Goal: Task Accomplishment & Management: Complete application form

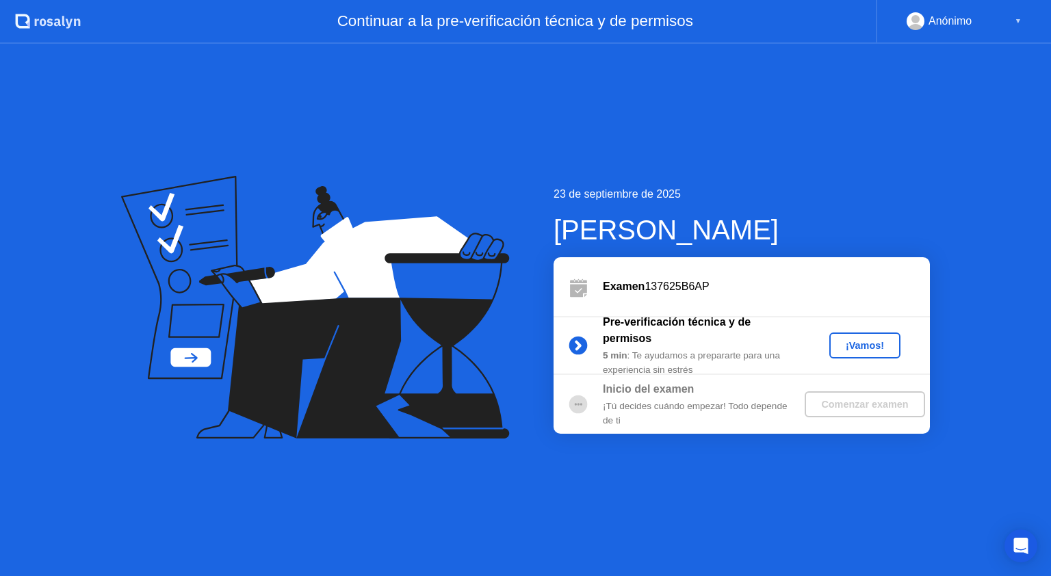
click at [856, 348] on div "¡Vamos!" at bounding box center [865, 345] width 60 height 11
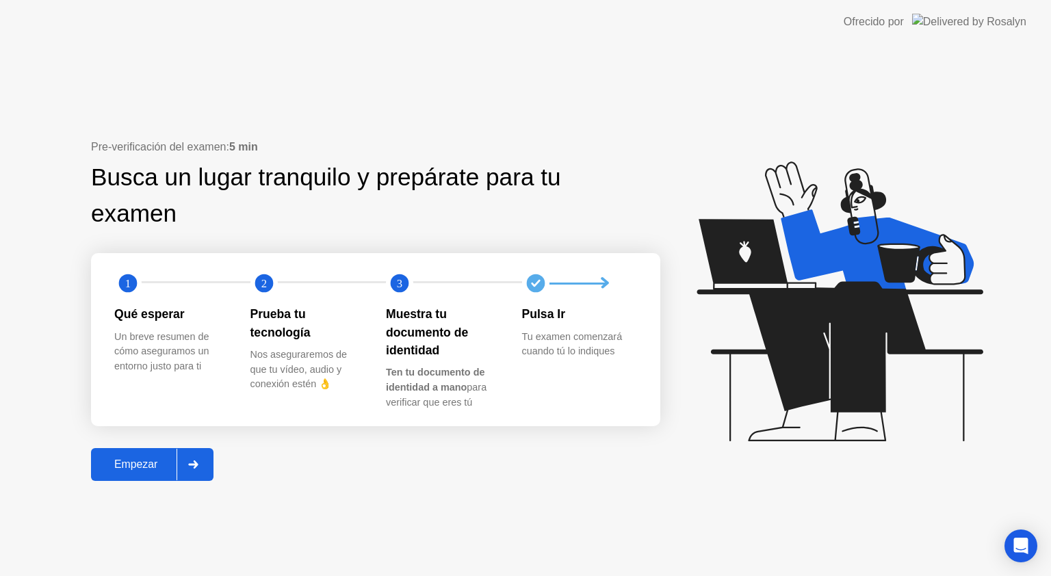
click at [134, 459] on div "Empezar" at bounding box center [135, 465] width 81 height 12
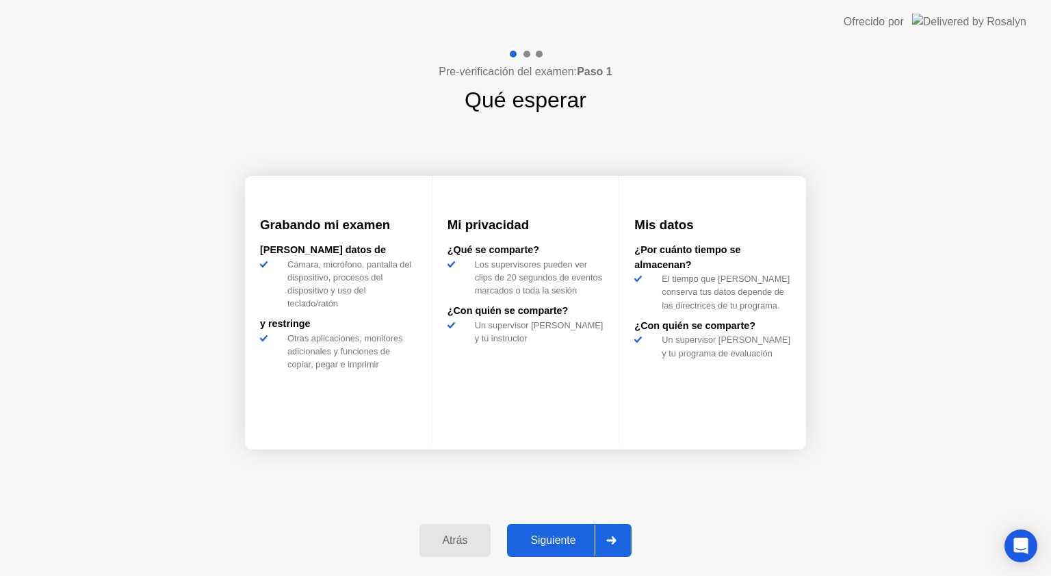
click at [572, 539] on div "Siguiente" at bounding box center [553, 541] width 84 height 12
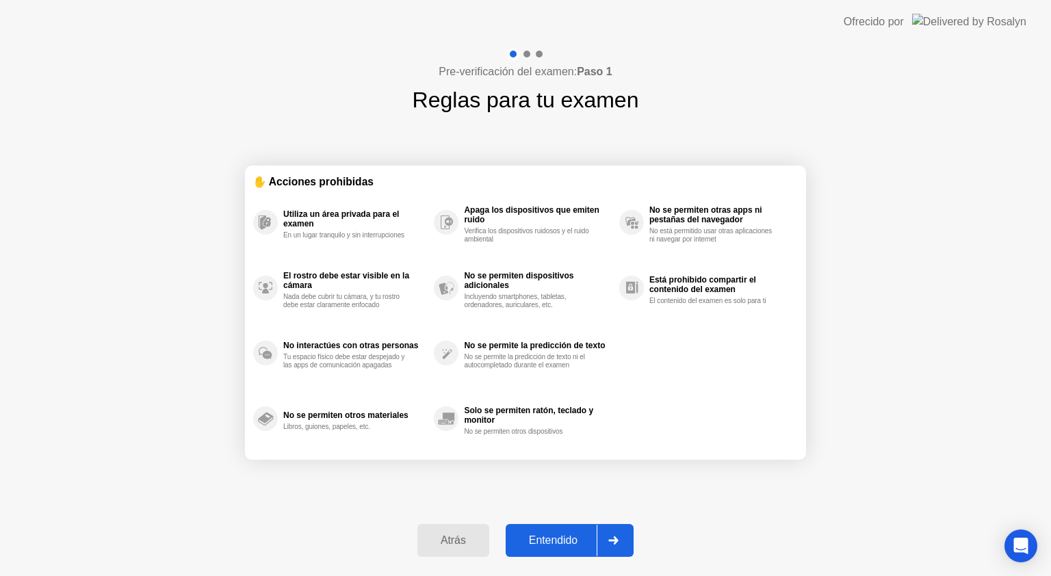
click at [572, 538] on div "Entendido" at bounding box center [553, 541] width 87 height 12
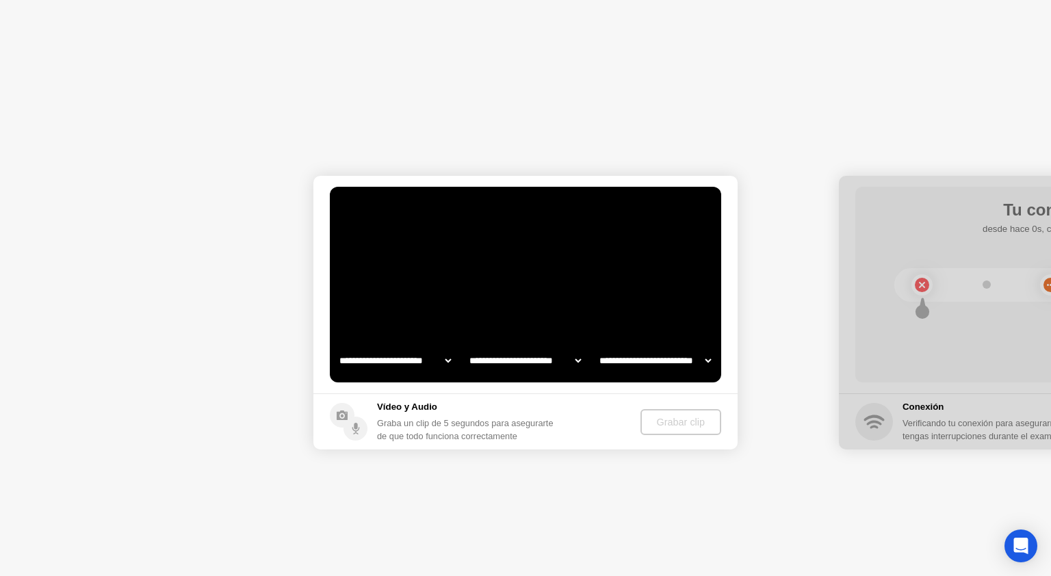
select select "**********"
select select "*******"
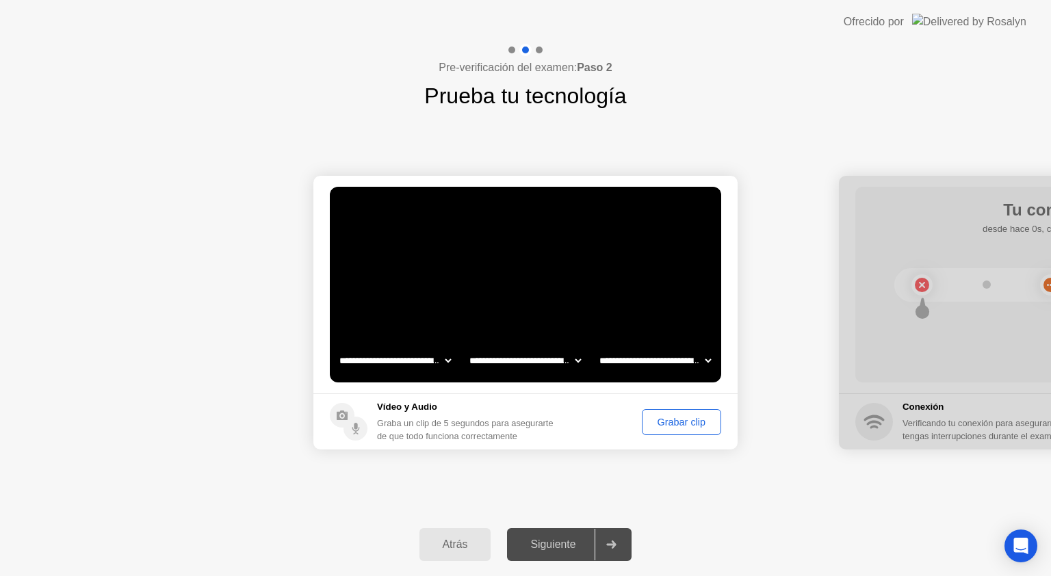
click at [661, 426] on div "Grabar clip" at bounding box center [682, 422] width 70 height 11
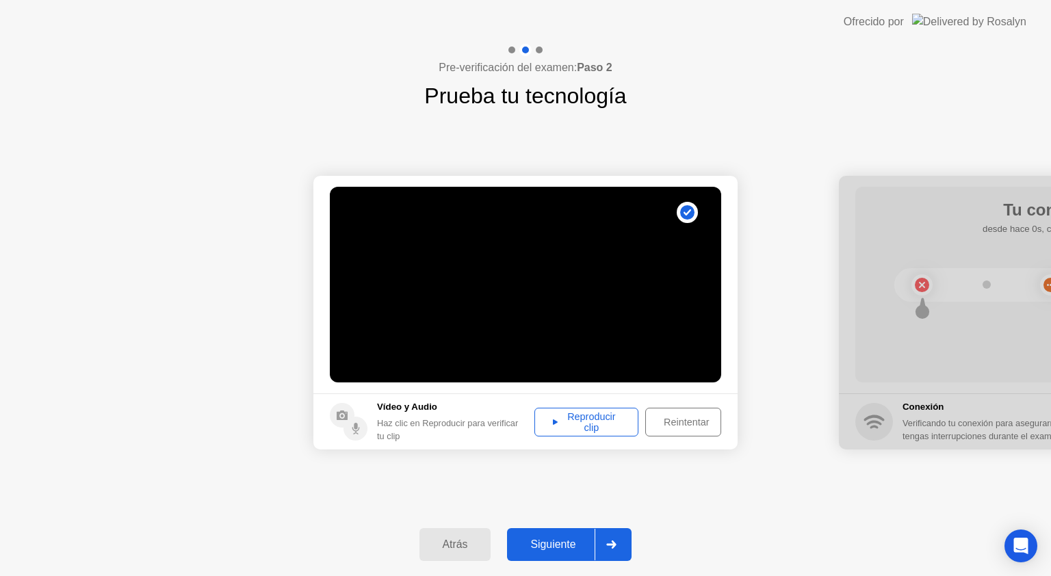
click at [565, 543] on div "Siguiente" at bounding box center [553, 545] width 84 height 12
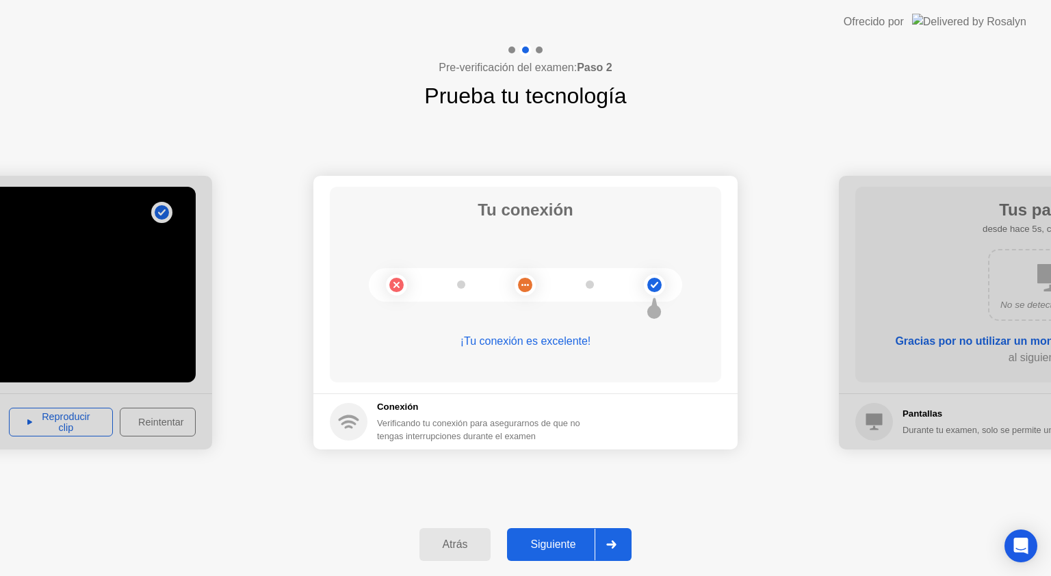
click at [566, 535] on button "Siguiente" at bounding box center [569, 544] width 125 height 33
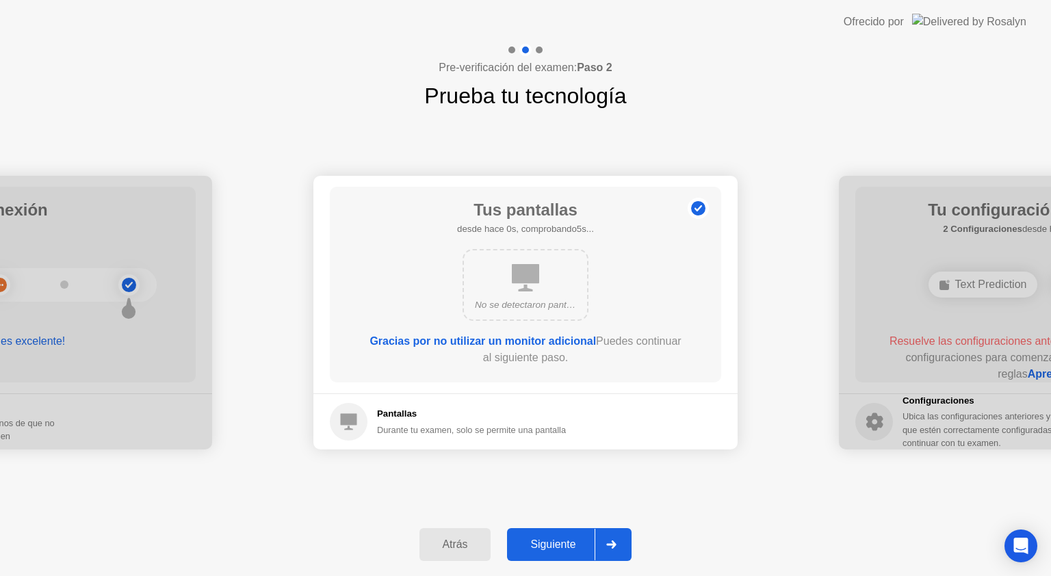
click at [559, 539] on div "Siguiente" at bounding box center [553, 545] width 84 height 12
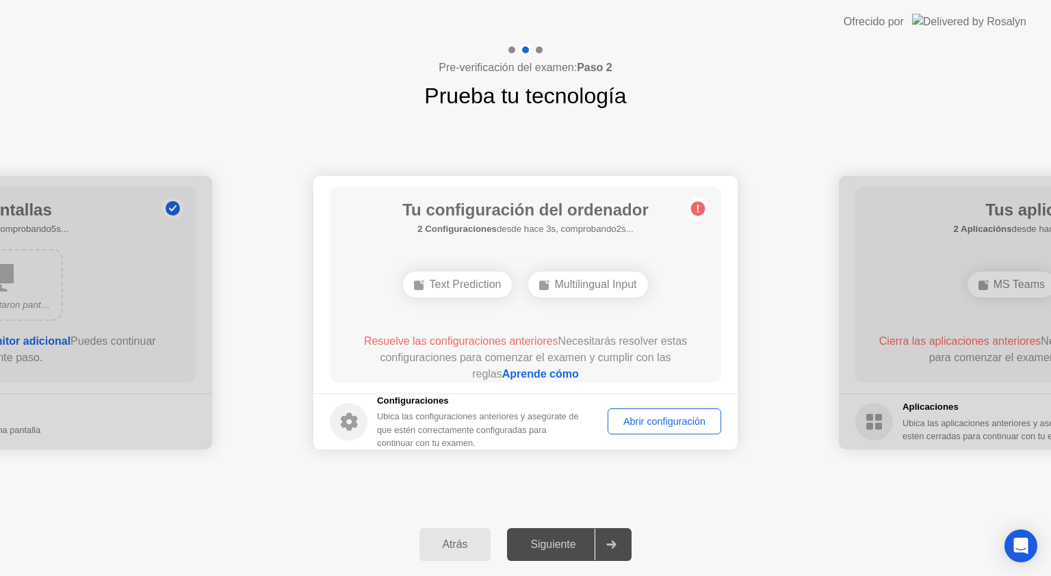
click at [633, 424] on div "Abrir configuración" at bounding box center [665, 421] width 104 height 11
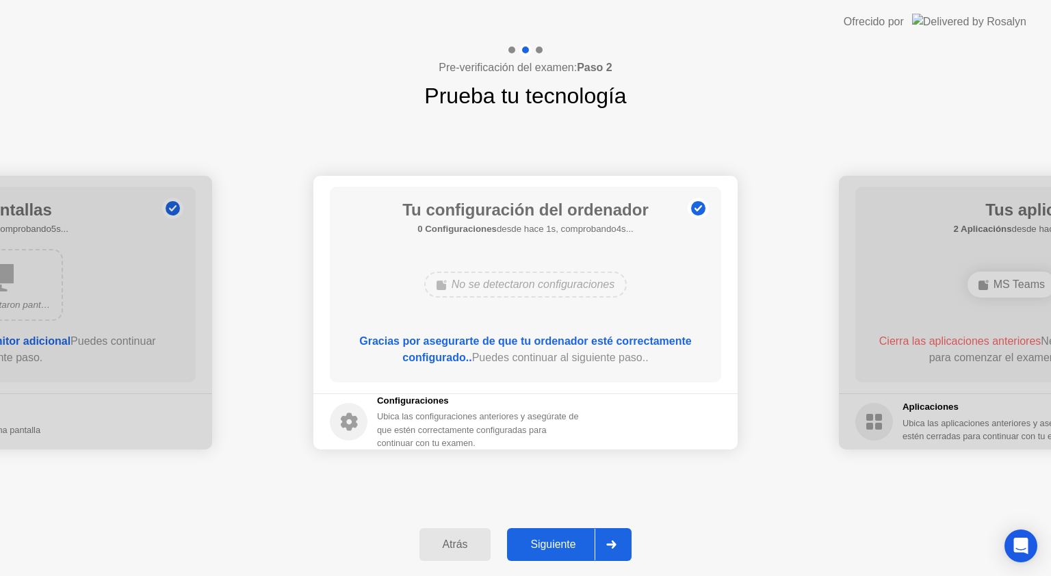
click at [562, 541] on div "Siguiente" at bounding box center [553, 545] width 84 height 12
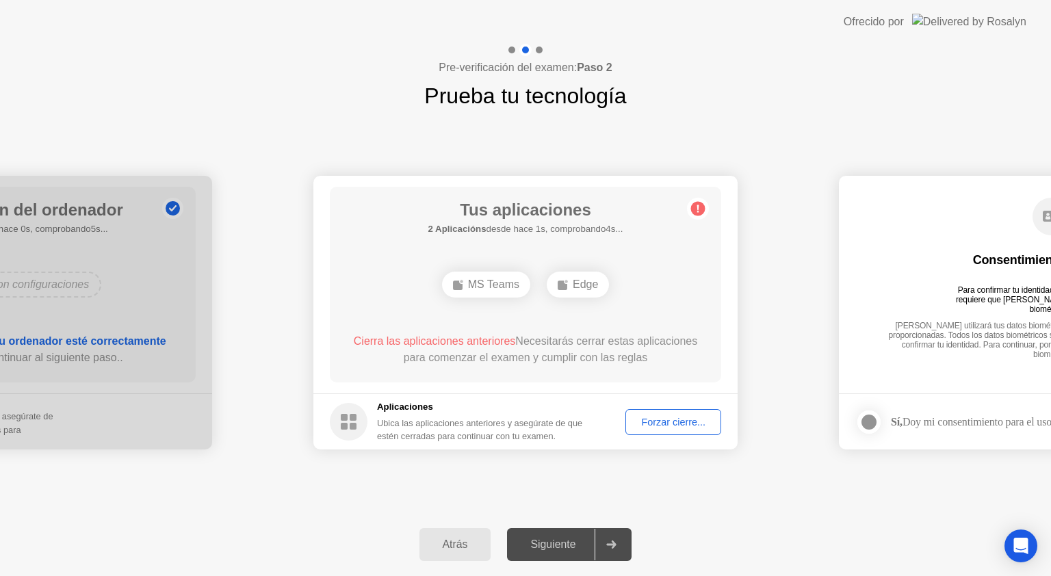
click at [645, 419] on div "Forzar cierre..." at bounding box center [673, 422] width 86 height 11
click at [656, 424] on div "Forzar cierre..." at bounding box center [673, 422] width 86 height 11
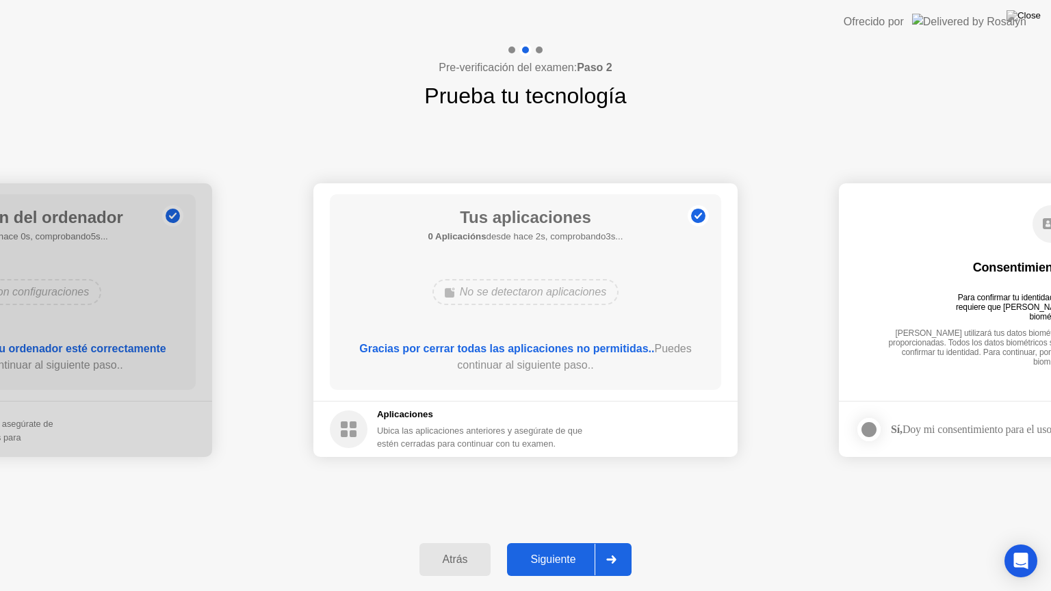
click at [557, 556] on div "Siguiente" at bounding box center [553, 560] width 84 height 12
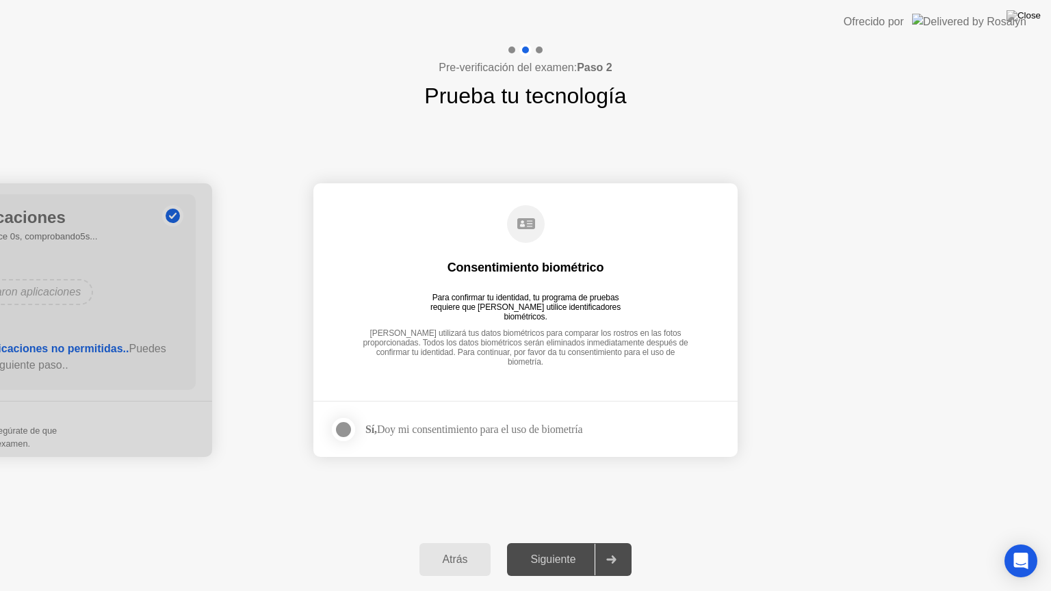
click at [340, 430] on div at bounding box center [343, 430] width 16 height 16
click at [550, 554] on div "Siguiente" at bounding box center [553, 560] width 84 height 12
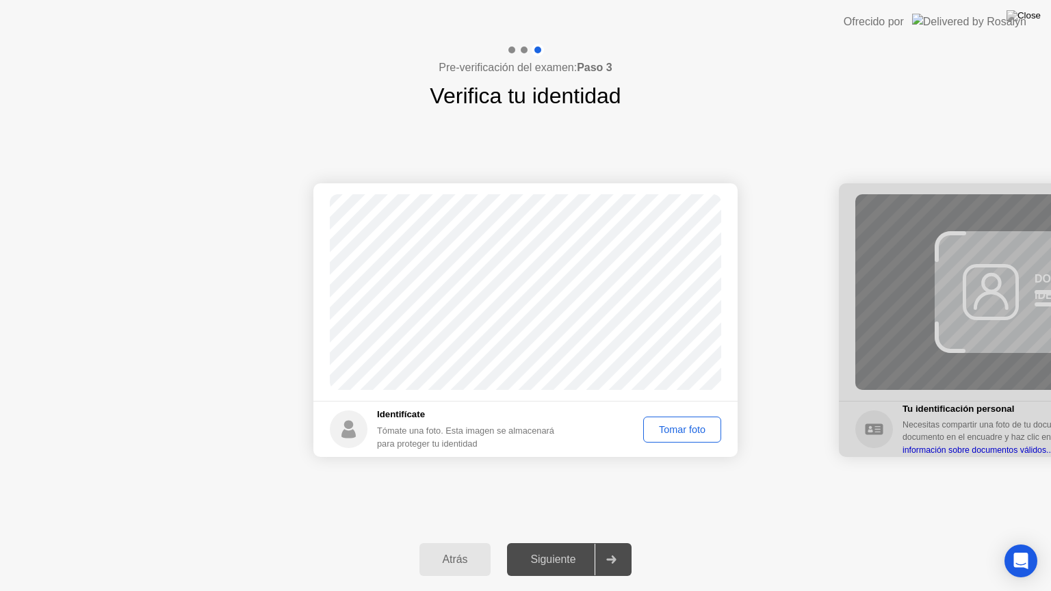
click at [676, 433] on div "Tomar foto" at bounding box center [682, 429] width 68 height 11
click at [674, 425] on div "Repetir" at bounding box center [689, 429] width 53 height 11
click at [674, 426] on div "Tomar foto" at bounding box center [682, 429] width 68 height 11
click at [576, 564] on div "Siguiente" at bounding box center [553, 560] width 84 height 12
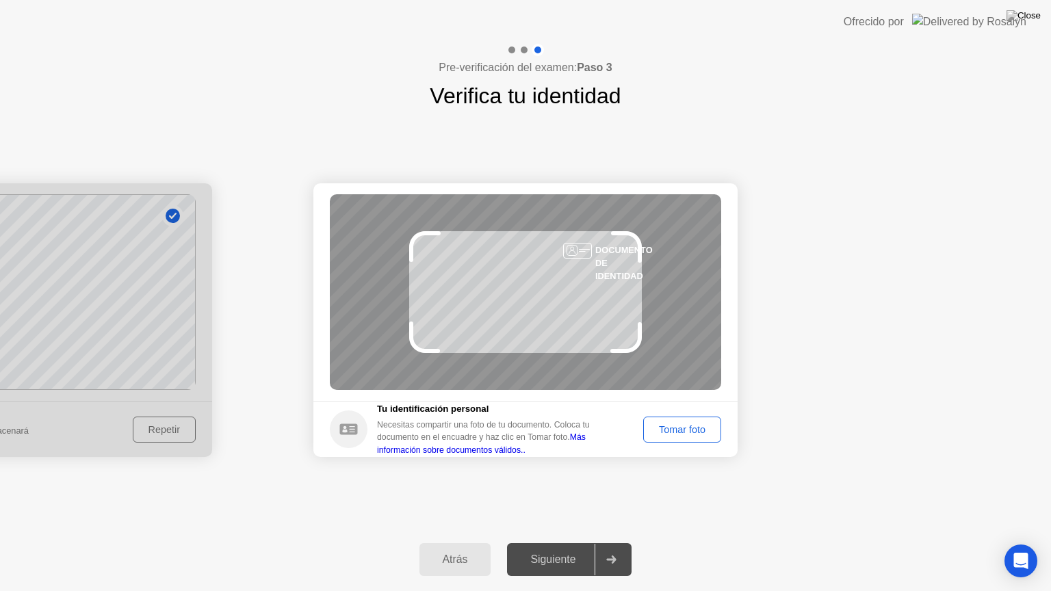
click at [668, 435] on div "Tomar foto" at bounding box center [682, 429] width 68 height 11
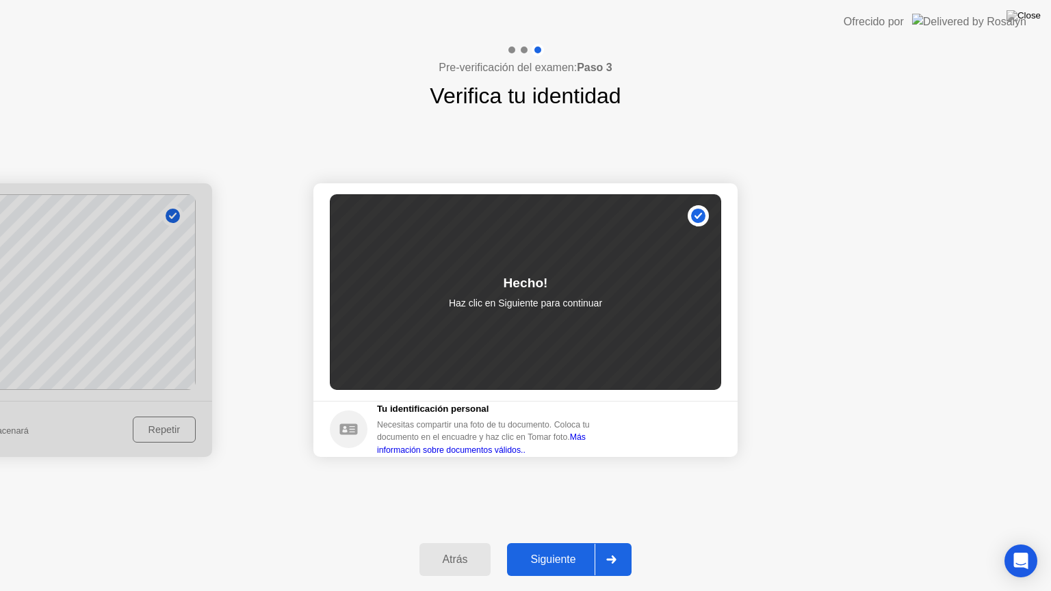
click at [563, 561] on div "Siguiente" at bounding box center [553, 560] width 84 height 12
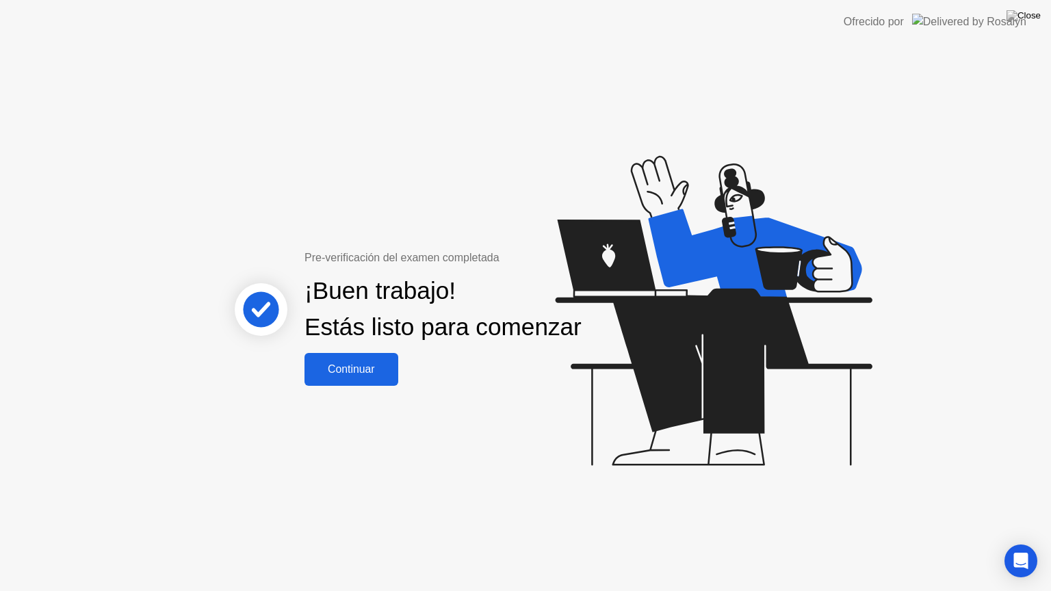
click at [375, 376] on div "Continuar" at bounding box center [352, 370] width 86 height 12
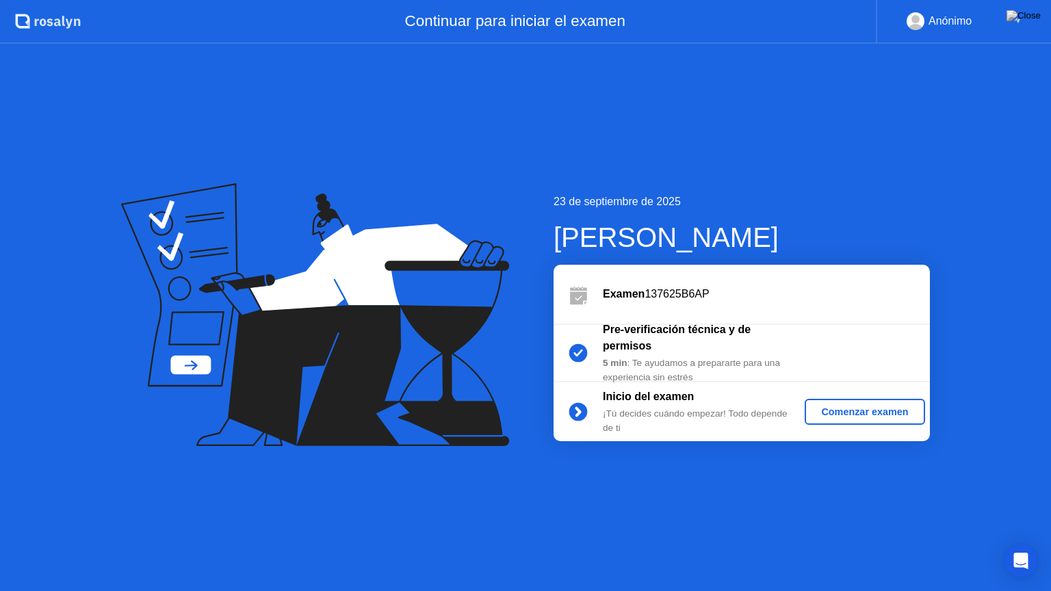
click at [870, 416] on div "Comenzar examen" at bounding box center [865, 412] width 109 height 11
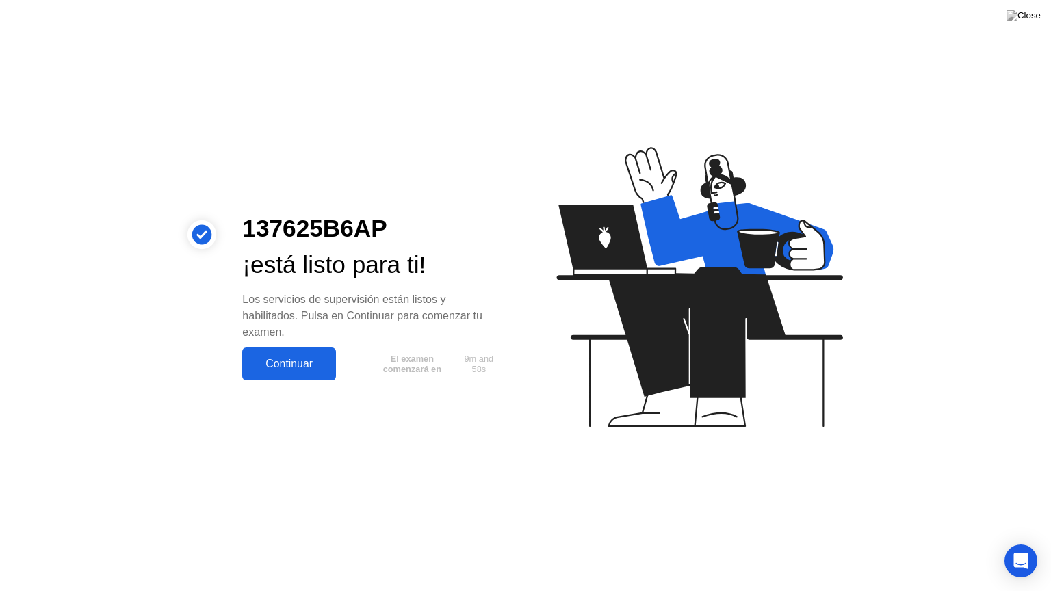
click at [268, 364] on div "Continuar" at bounding box center [289, 364] width 86 height 12
